Goal: Transaction & Acquisition: Purchase product/service

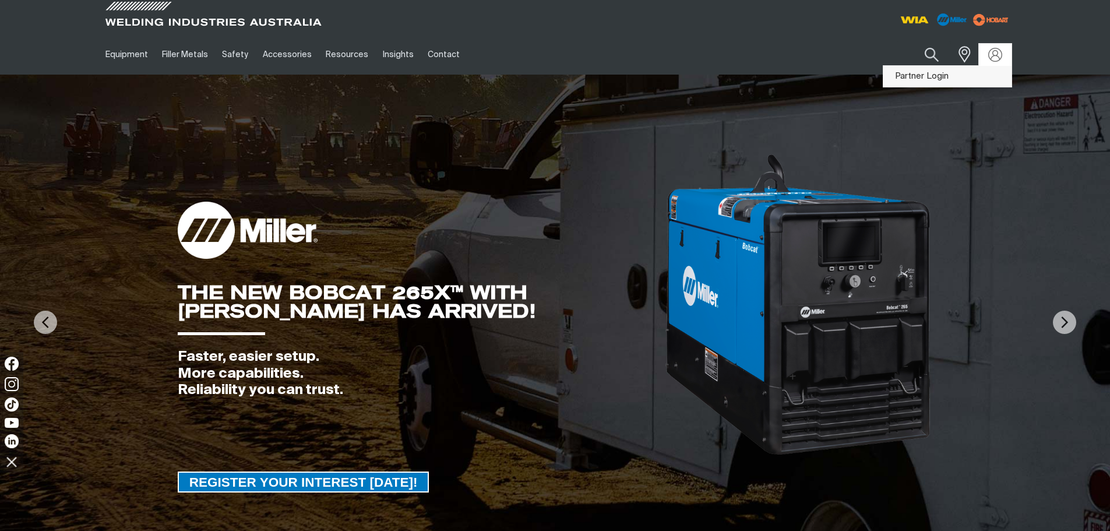
click at [970, 70] on link "Partner Login" at bounding box center [947, 77] width 128 height 22
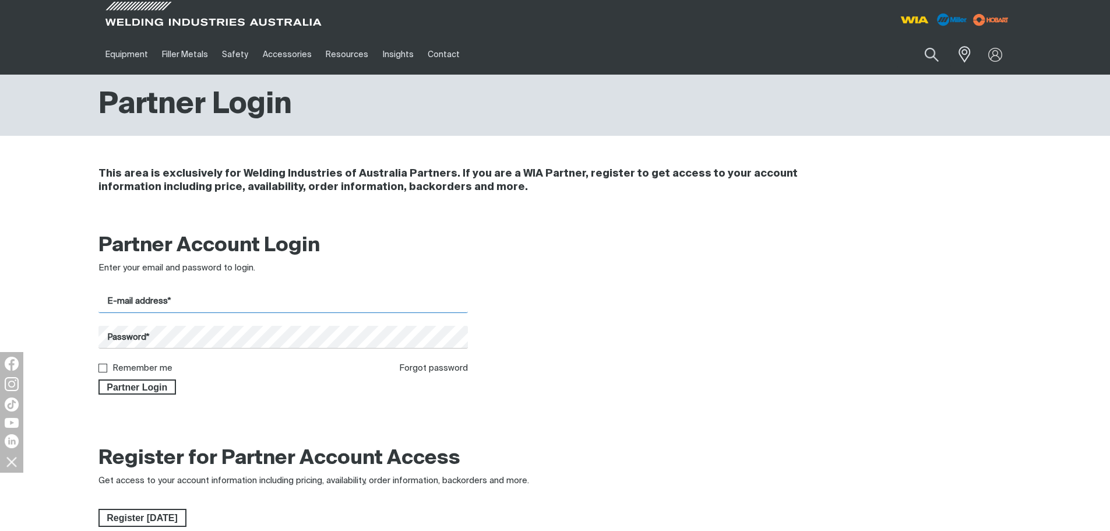
type input "[EMAIL_ADDRESS][DOMAIN_NAME]"
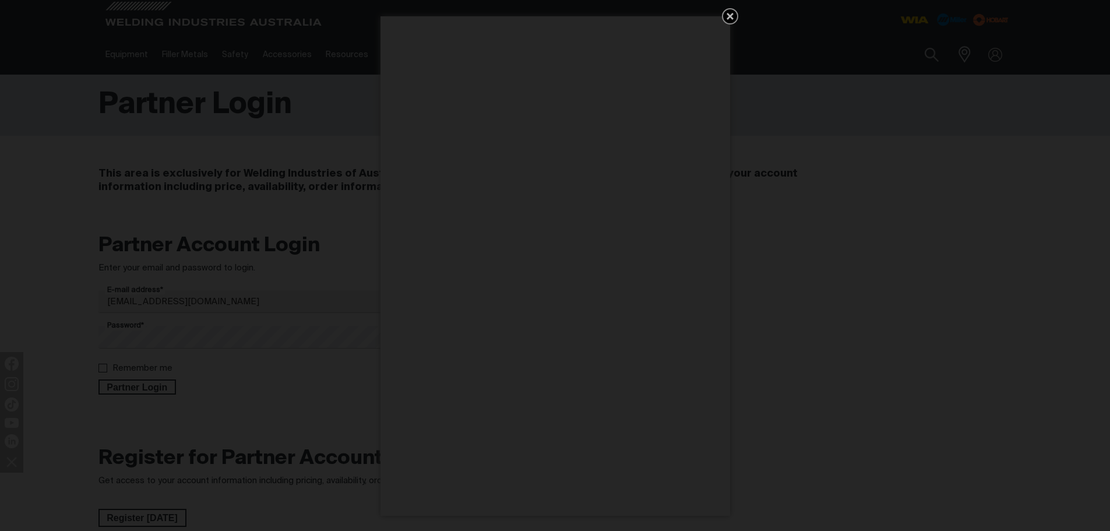
click at [732, 16] on icon "Get 5 WIA Welding Guides Free!" at bounding box center [730, 16] width 14 height 14
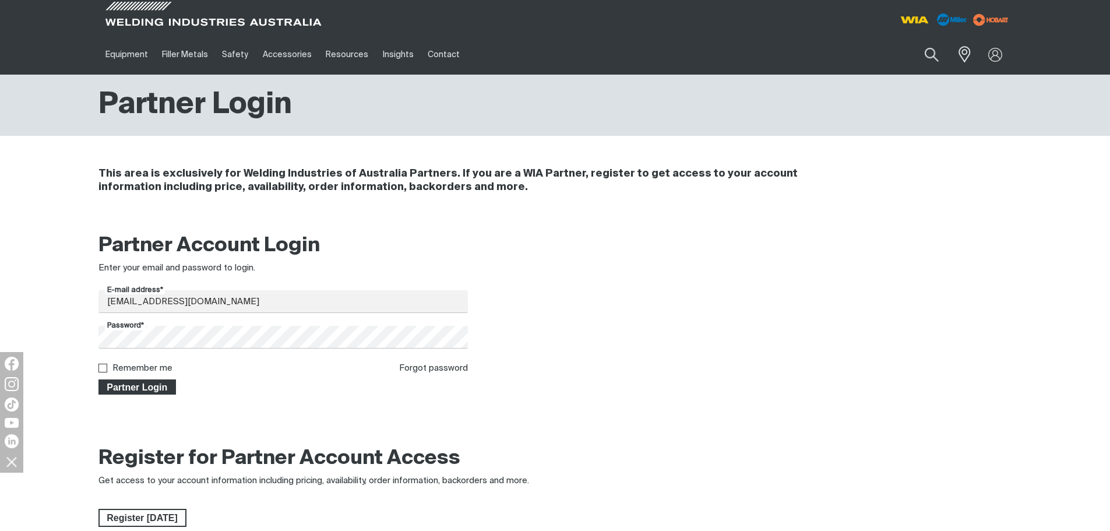
click at [132, 394] on button "Partner Login" at bounding box center [137, 386] width 78 height 15
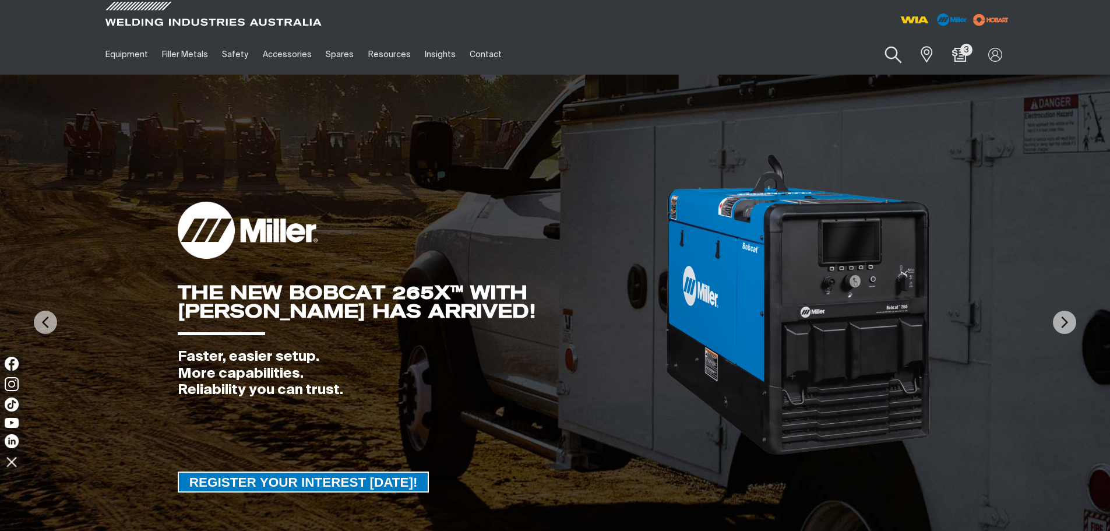
click at [896, 55] on button "Search products" at bounding box center [893, 54] width 47 height 33
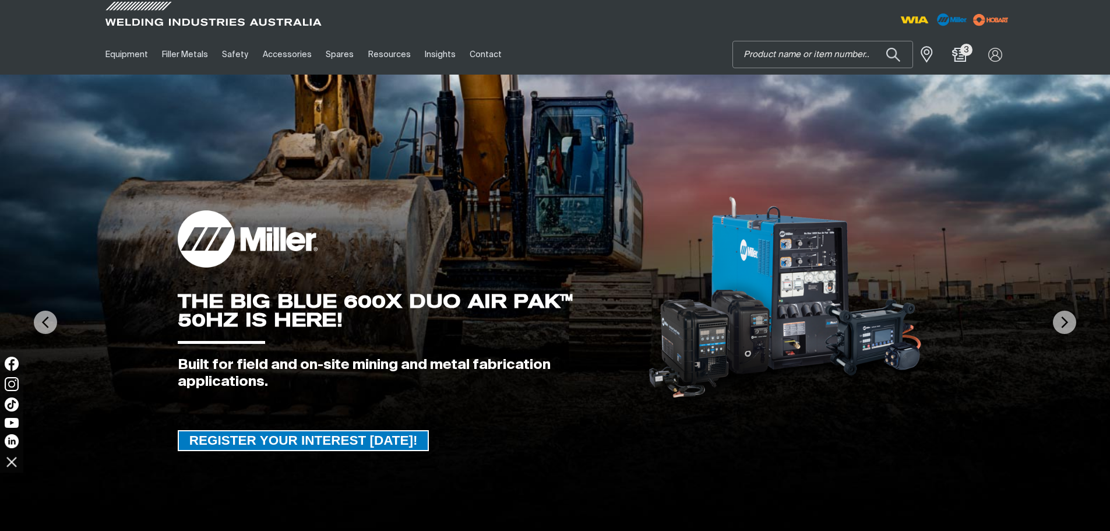
click at [796, 55] on input "Search" at bounding box center [822, 54] width 179 height 26
type input "W67"
click at [873, 41] on button "Search products" at bounding box center [893, 54] width 40 height 27
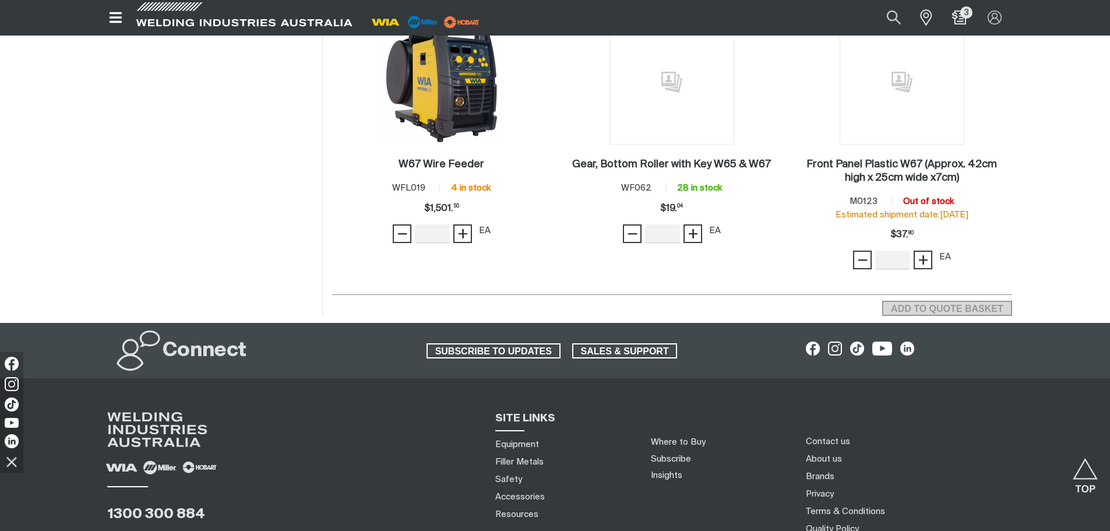
scroll to position [349, 0]
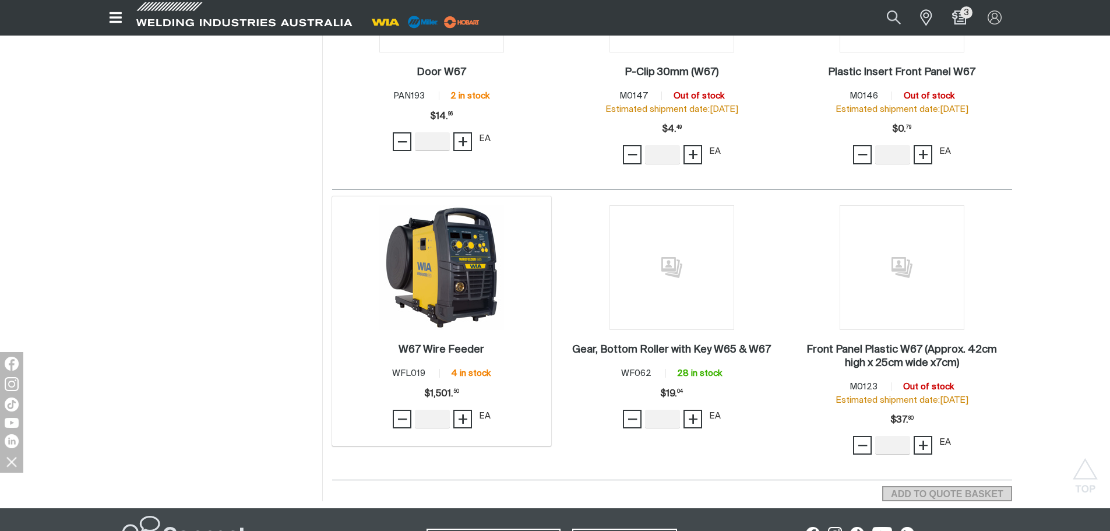
click at [456, 298] on img at bounding box center [441, 267] width 125 height 125
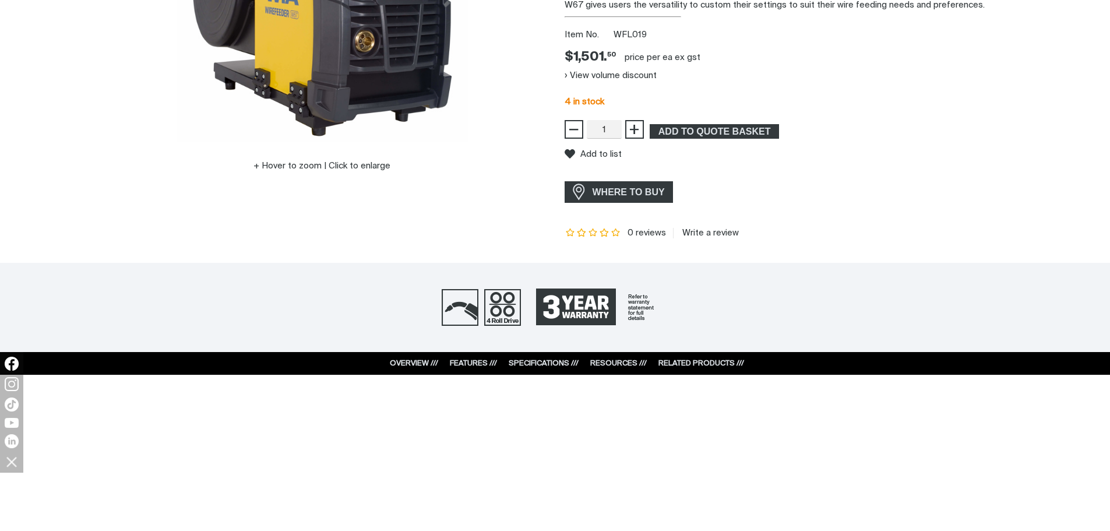
scroll to position [349, 0]
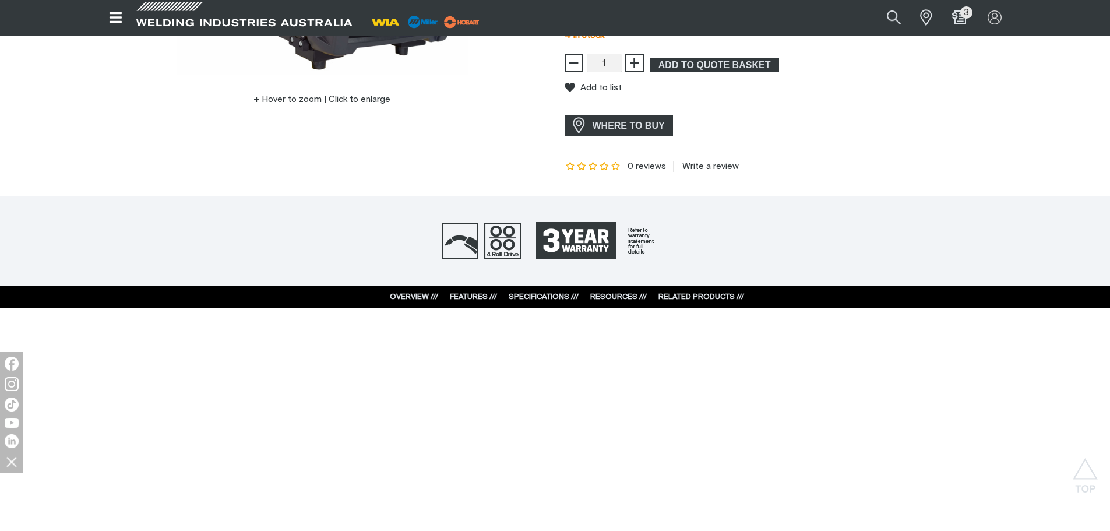
click at [613, 294] on link "RESOURCES ///" at bounding box center [618, 297] width 57 height 8
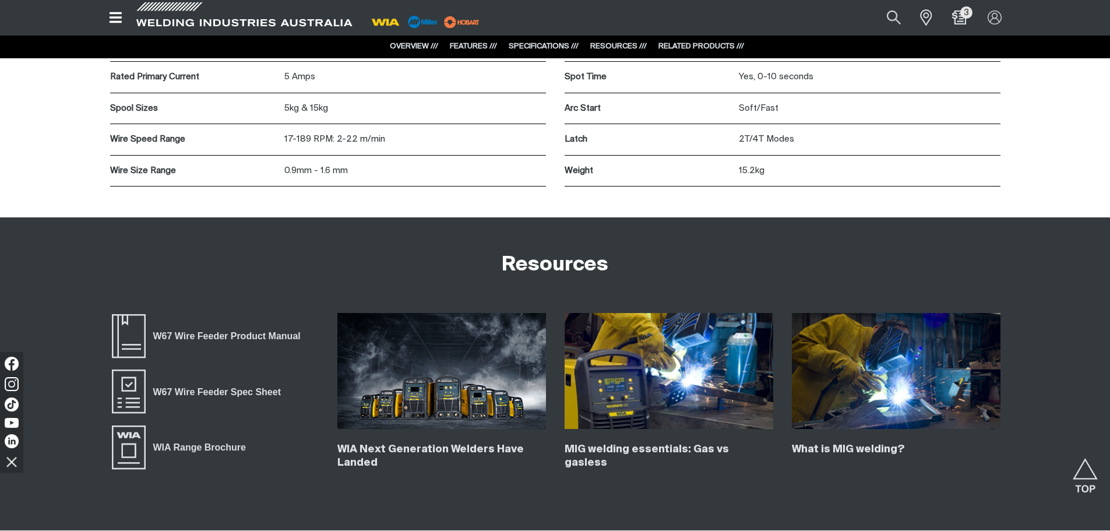
scroll to position [2813, 0]
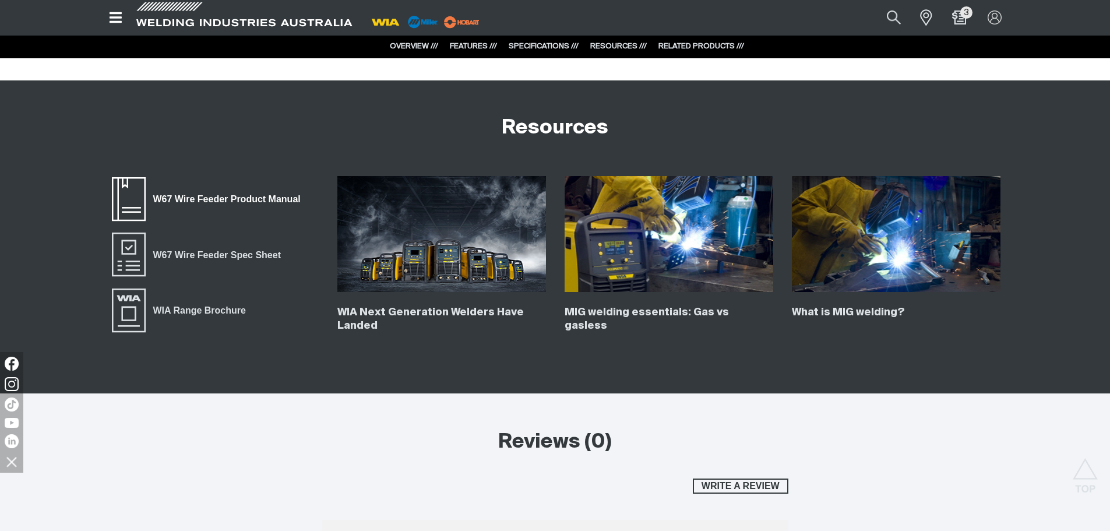
click at [198, 200] on span "W67 Wire Feeder Product Manual" at bounding box center [227, 199] width 163 height 15
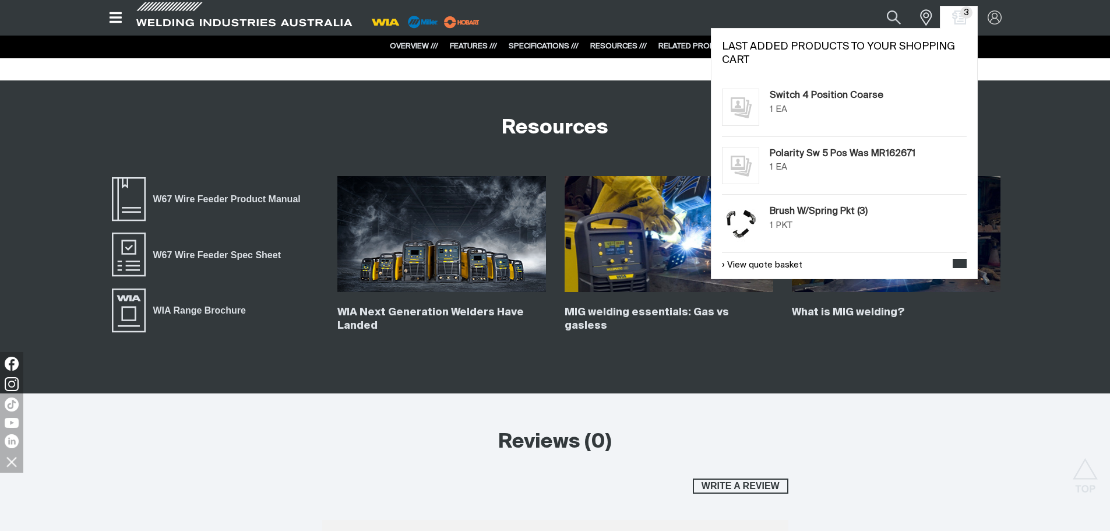
click at [946, 14] on div "3 3" at bounding box center [958, 17] width 37 height 22
click at [961, 16] on span "3" at bounding box center [966, 12] width 12 height 12
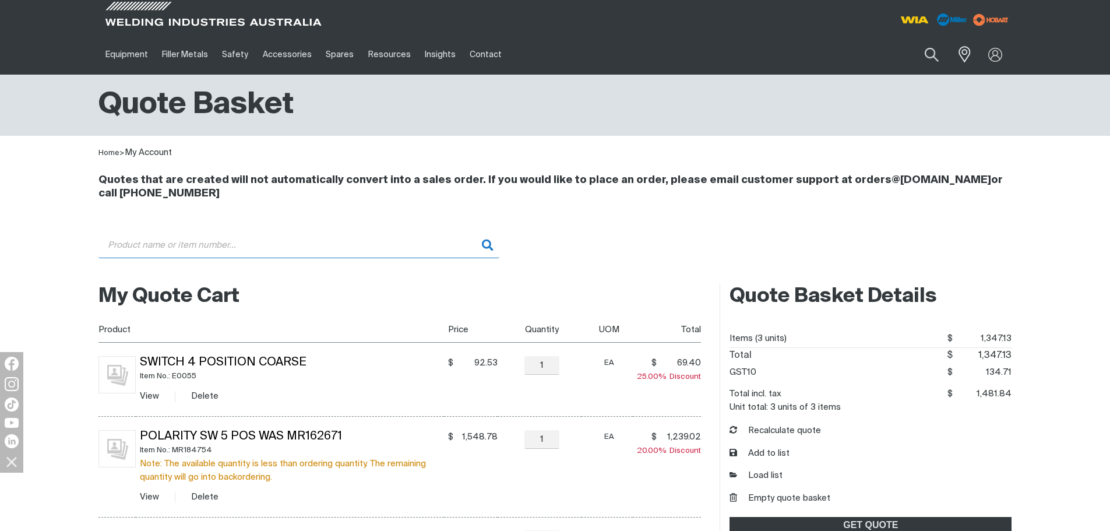
click at [226, 248] on input "Search" at bounding box center [298, 245] width 401 height 26
paste input "WF077"
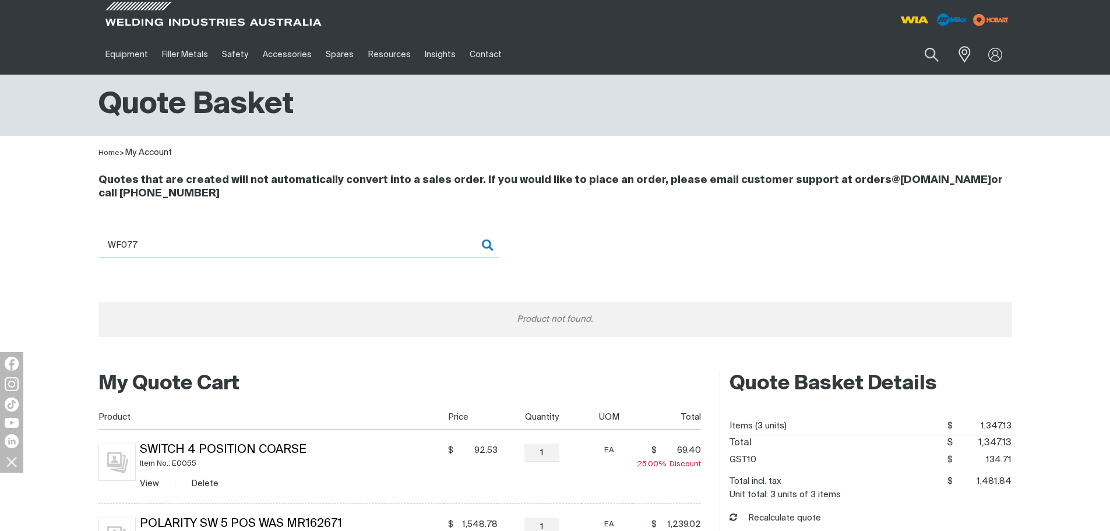
click at [337, 244] on input "WF077" at bounding box center [298, 245] width 401 height 26
click at [485, 250] on input "WF077" at bounding box center [298, 245] width 401 height 26
click at [486, 244] on input "WF077" at bounding box center [298, 245] width 401 height 26
click at [382, 245] on input "WF077" at bounding box center [298, 245] width 401 height 26
click at [293, 243] on input "WF077" at bounding box center [298, 245] width 401 height 26
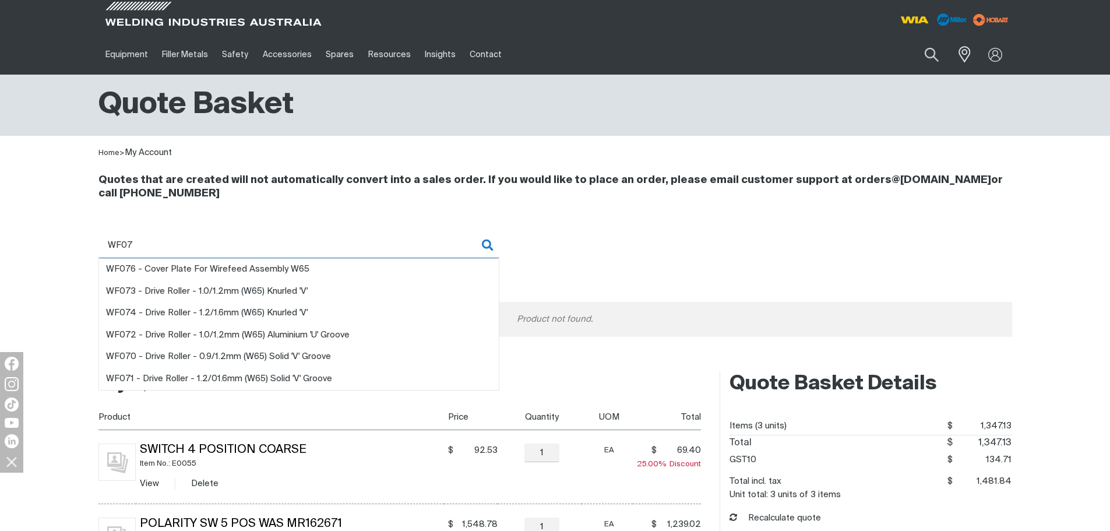
type input "WF077"
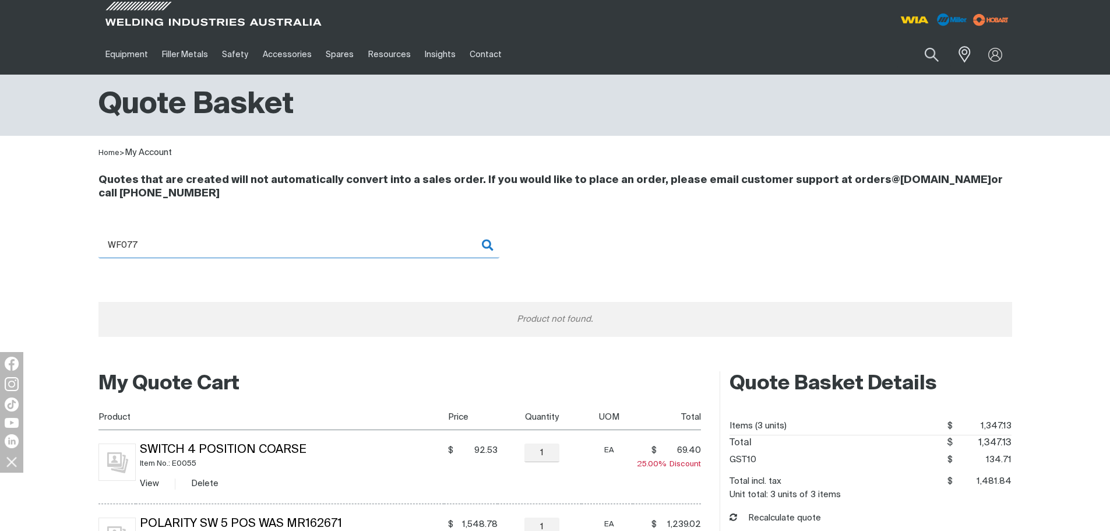
click at [489, 252] on input "WF077" at bounding box center [298, 245] width 401 height 26
click at [488, 248] on input "WF077" at bounding box center [298, 245] width 401 height 26
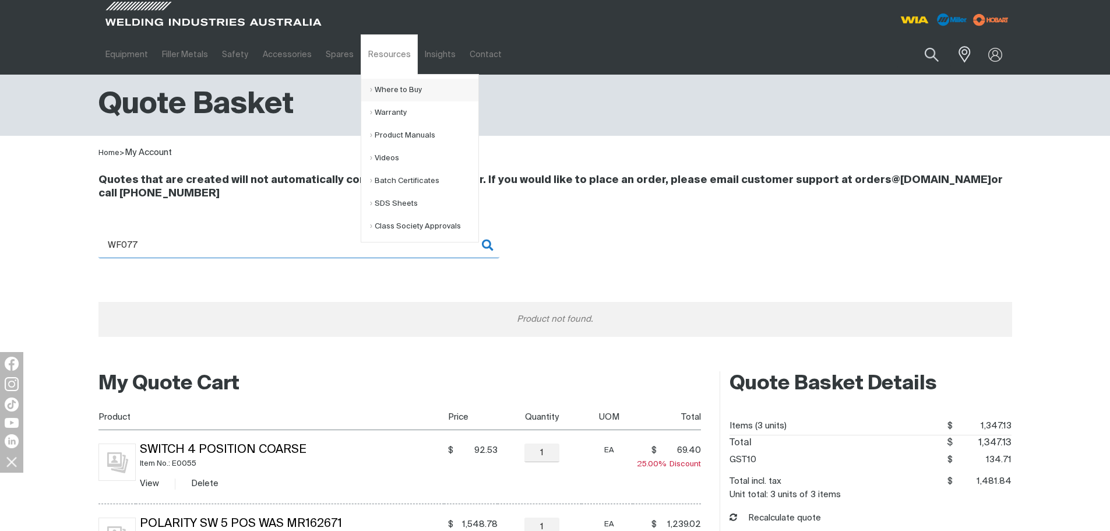
scroll to position [349, 0]
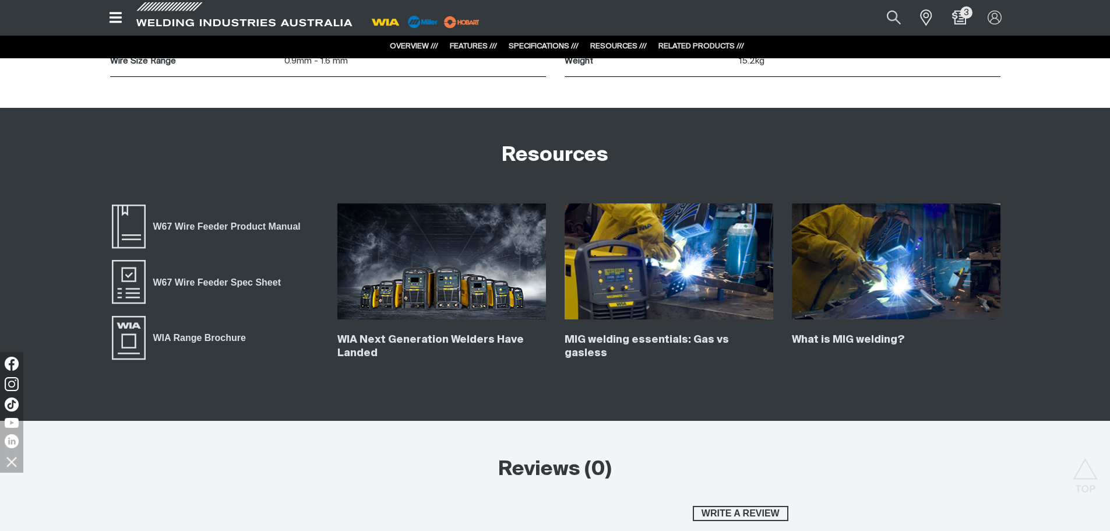
scroll to position [2813, 0]
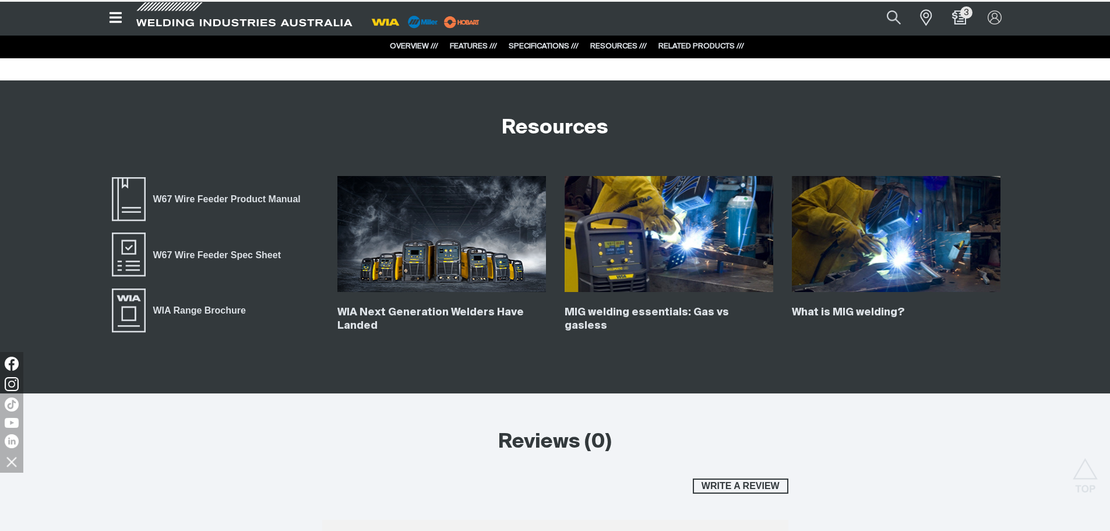
type input "W67"
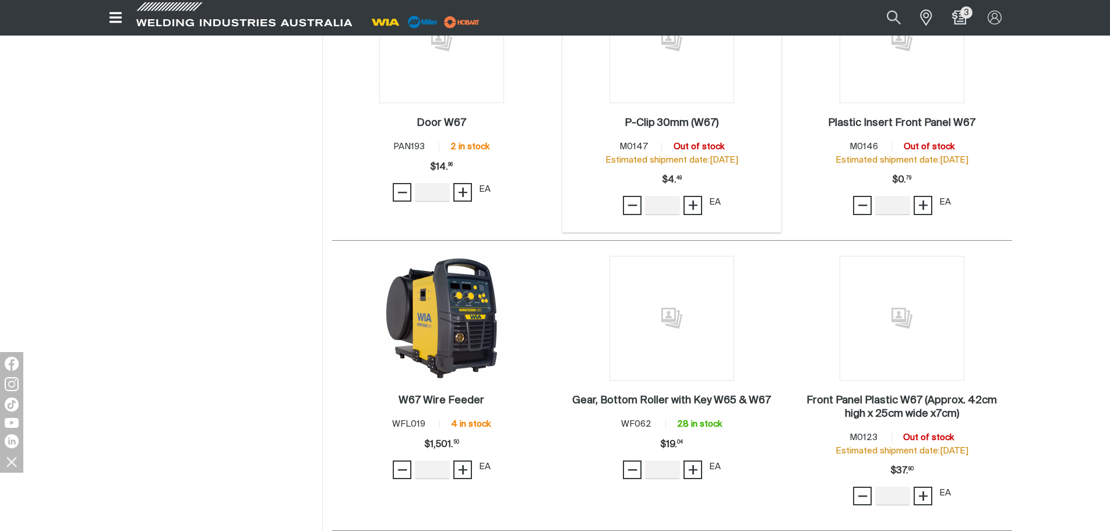
scroll to position [349, 0]
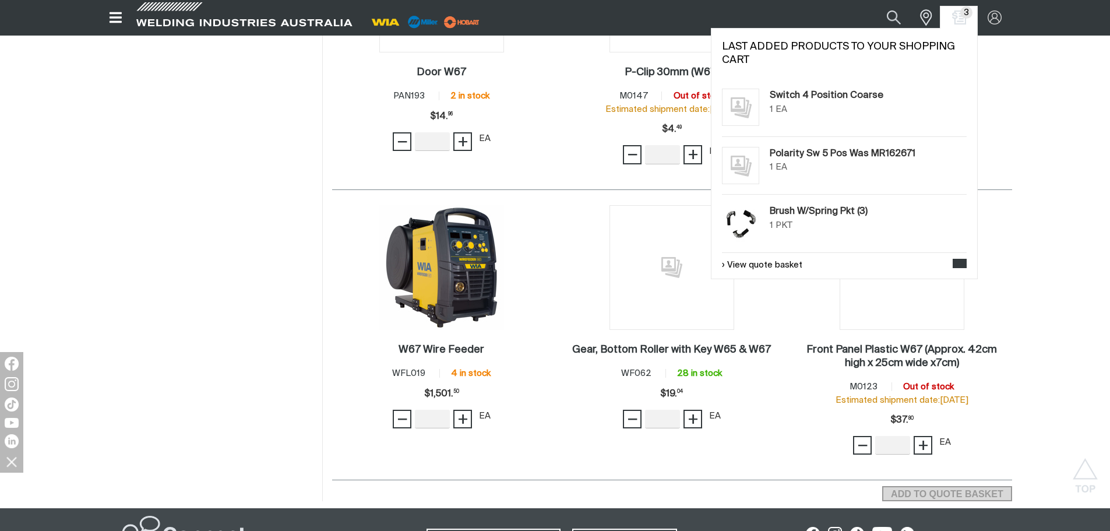
click at [960, 12] on span "3" at bounding box center [966, 12] width 12 height 12
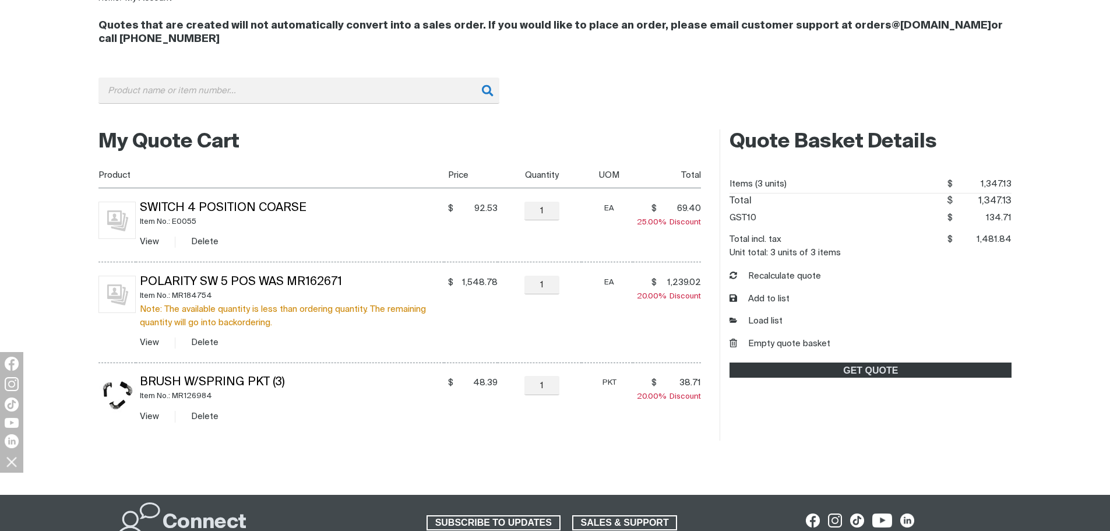
scroll to position [175, 0]
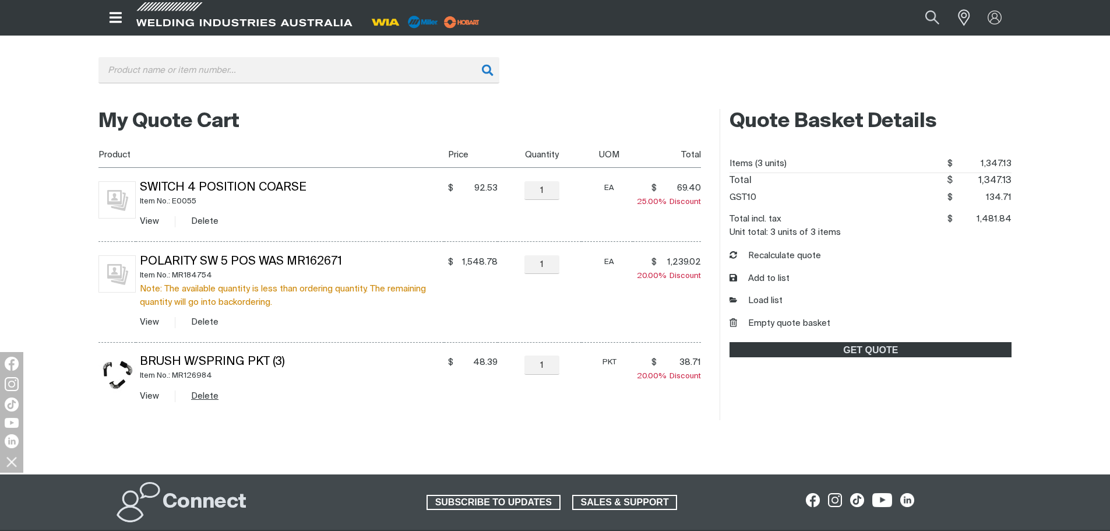
click at [207, 398] on button "Delete" at bounding box center [204, 395] width 27 height 13
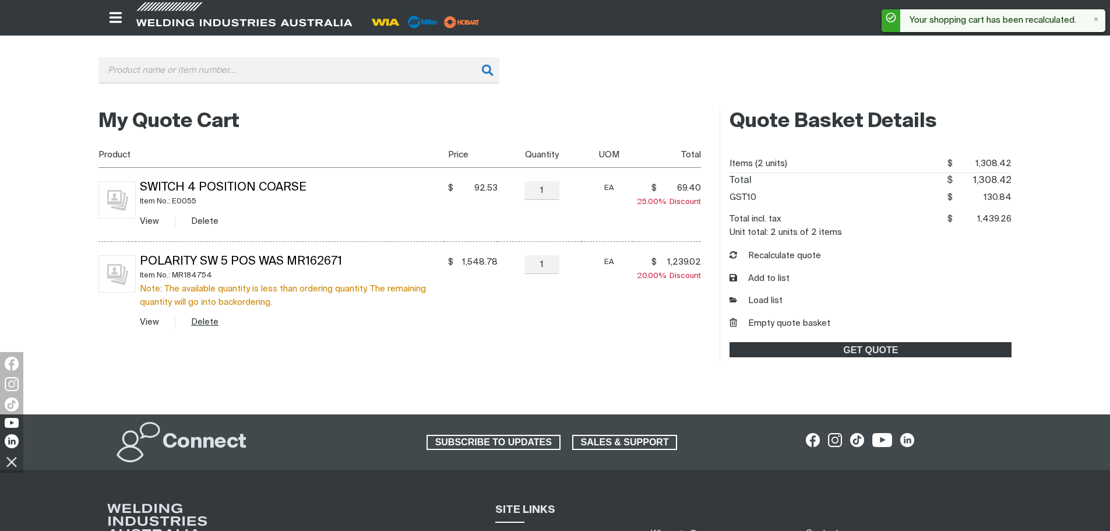
click at [203, 326] on button "Delete" at bounding box center [204, 321] width 27 height 13
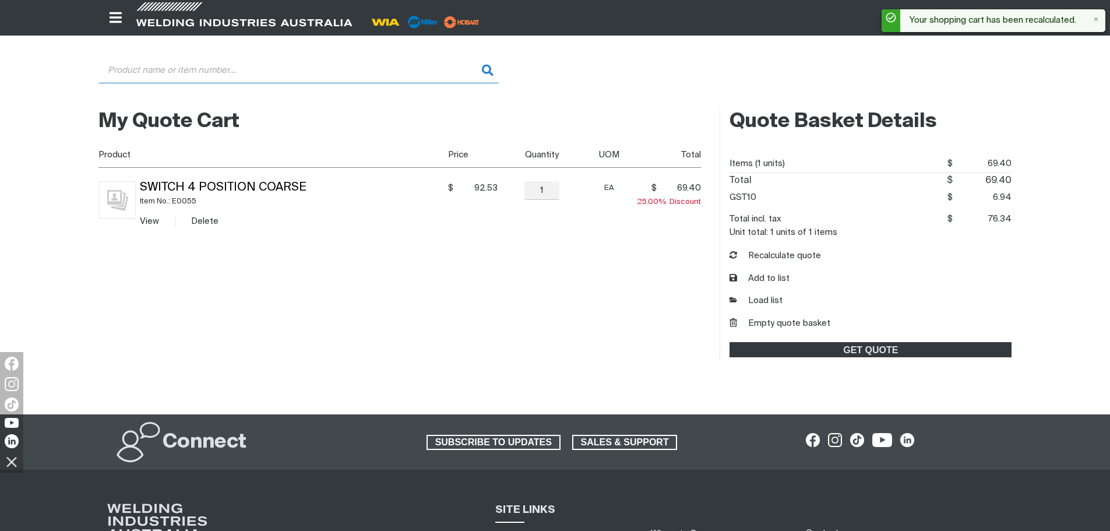
click at [217, 79] on input "Search" at bounding box center [298, 70] width 401 height 26
paste input "WF077"
type input "WF077"
click at [304, 116] on h2 "My Quote Cart" at bounding box center [399, 122] width 603 height 26
click at [288, 70] on input "WF077" at bounding box center [298, 70] width 401 height 26
